Goal: Task Accomplishment & Management: Use online tool/utility

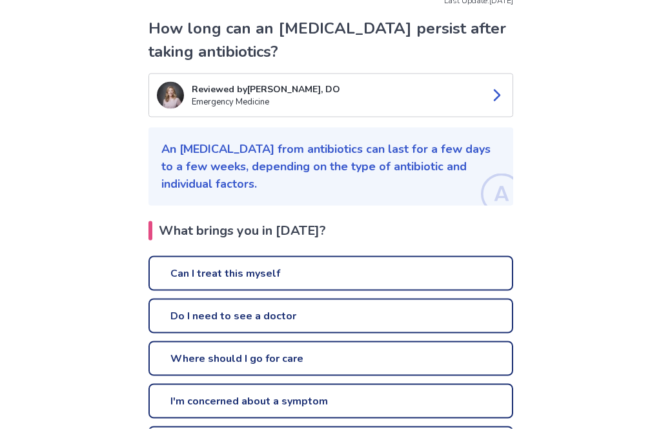
scroll to position [102, 0]
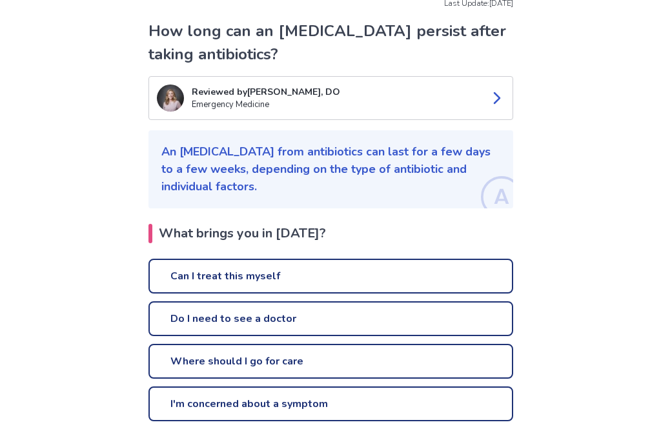
click at [262, 280] on link "Can I treat this myself" at bounding box center [331, 276] width 365 height 35
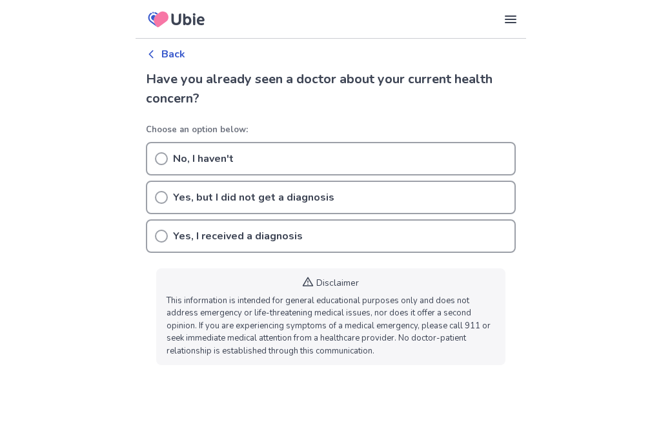
click at [170, 247] on div "Yes, I received a diagnosis" at bounding box center [331, 237] width 370 height 34
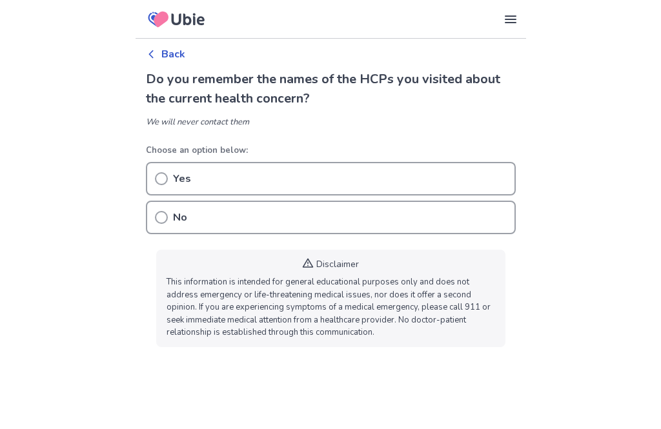
click at [165, 178] on icon at bounding box center [161, 178] width 13 height 13
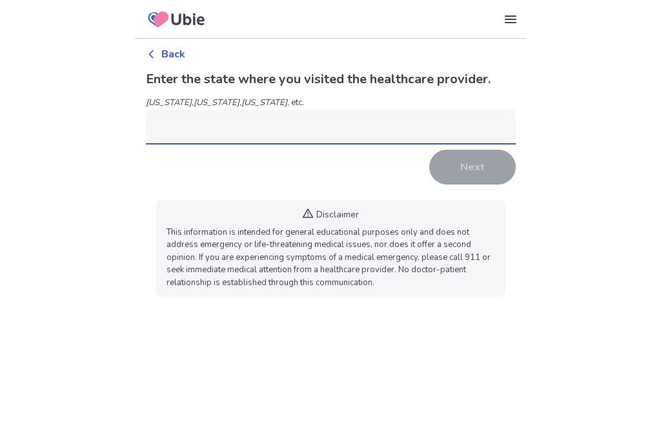
click at [195, 127] on input at bounding box center [331, 127] width 370 height 35
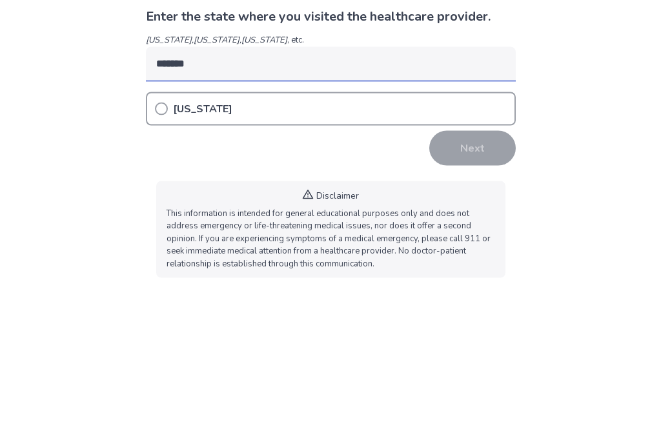
type input "*******"
click at [160, 165] on icon at bounding box center [161, 171] width 13 height 13
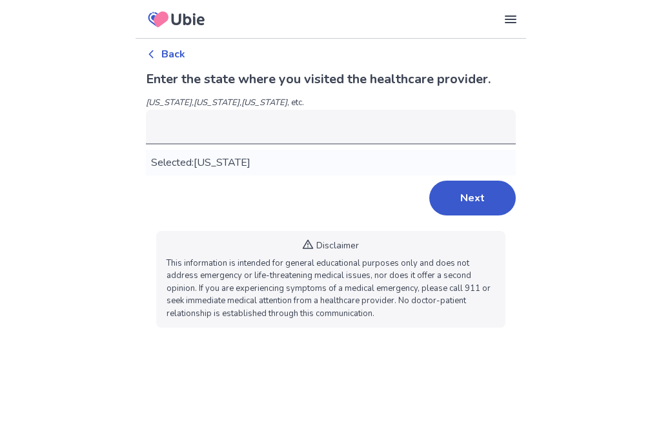
click at [485, 207] on button "Next" at bounding box center [472, 198] width 87 height 35
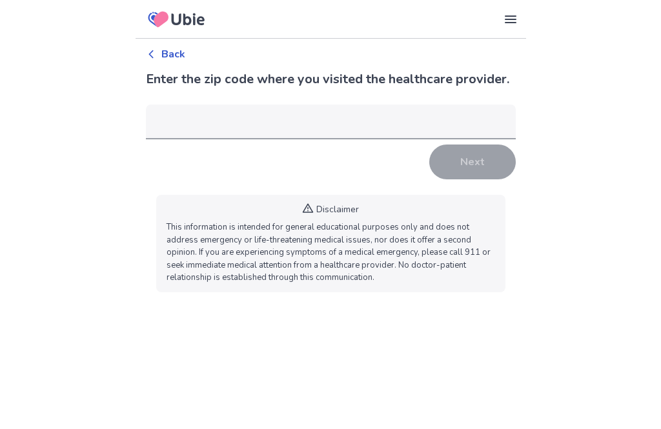
click at [200, 123] on input "number" at bounding box center [331, 122] width 370 height 35
type input "*****"
click at [482, 165] on button "Next" at bounding box center [472, 162] width 87 height 35
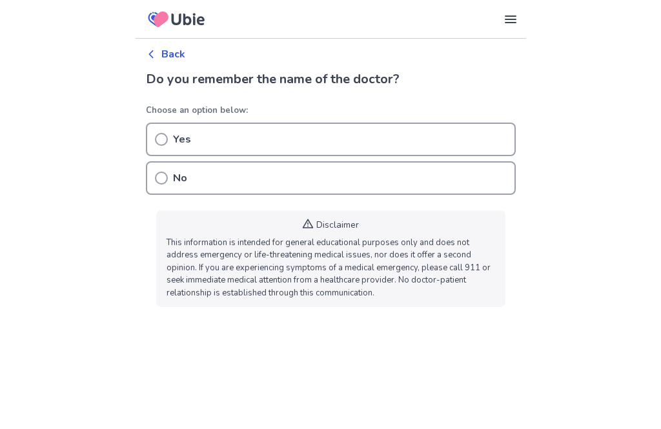
click at [165, 142] on circle at bounding box center [162, 140] width 12 height 12
